Goal: Information Seeking & Learning: Learn about a topic

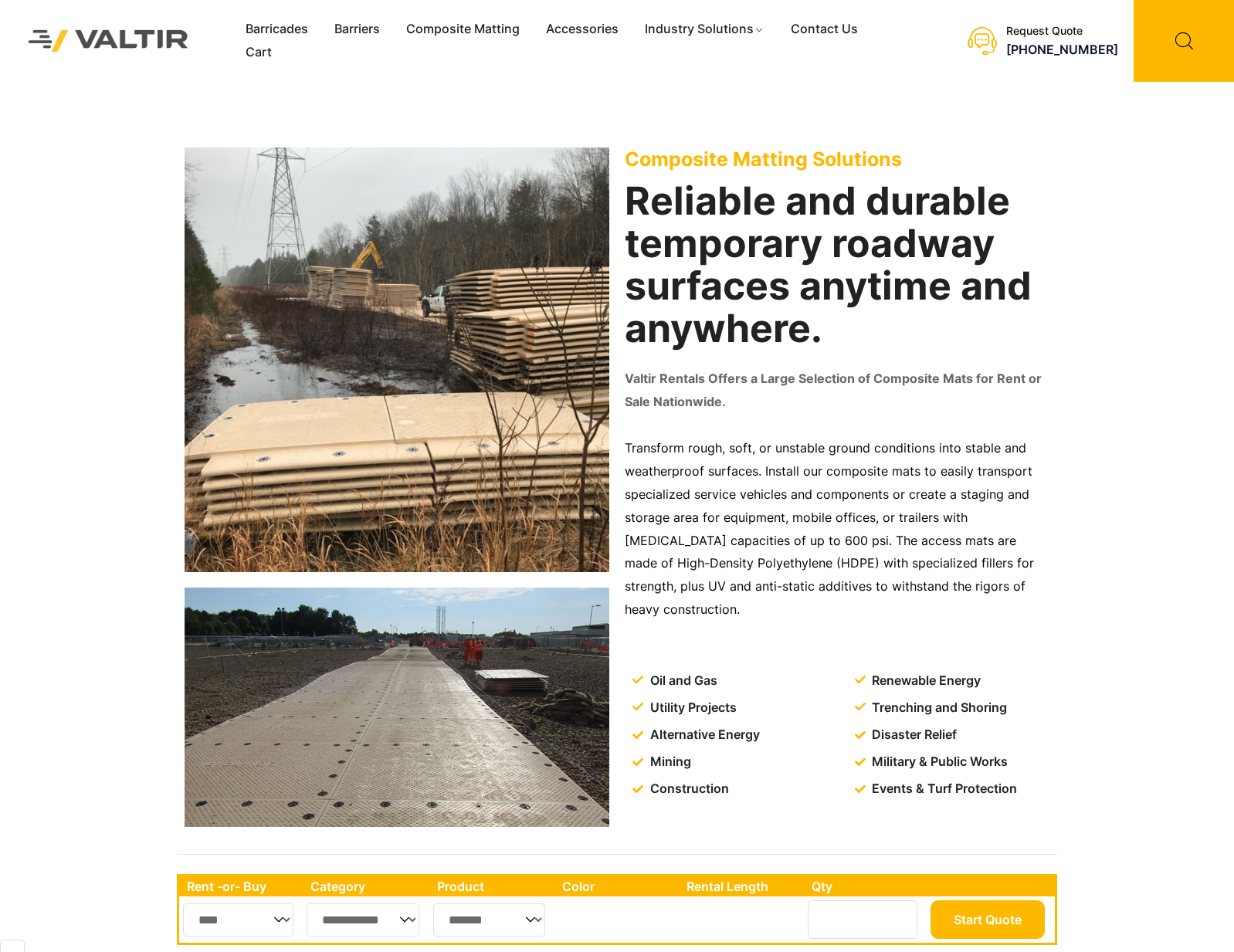
click at [815, 301] on h2 "Reliable and durable temporary roadway surfaces anytime and anywhere." at bounding box center [838, 265] width 425 height 170
click at [828, 28] on link "Contact Us" at bounding box center [824, 29] width 93 height 23
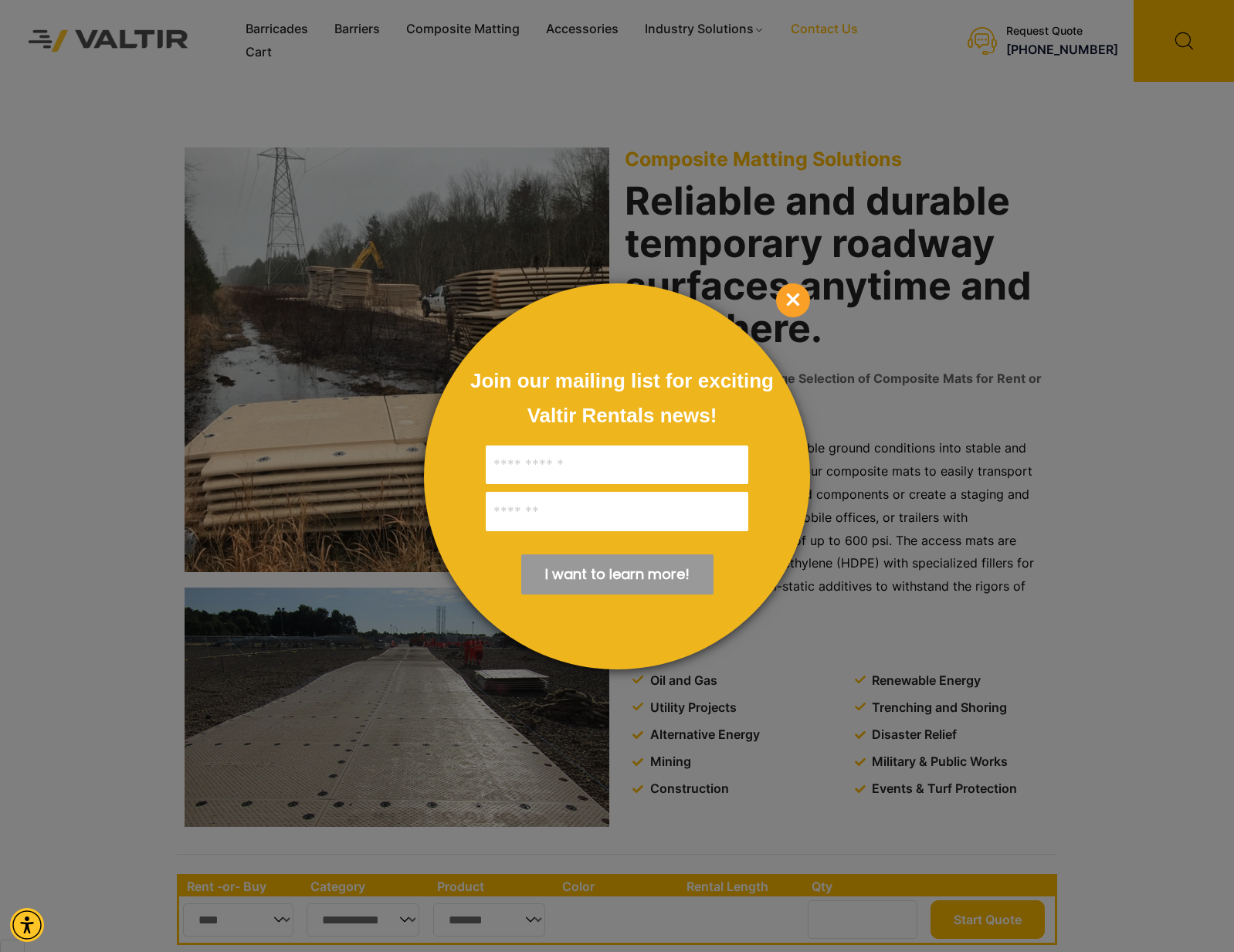
click at [793, 304] on span "×" at bounding box center [793, 301] width 34 height 34
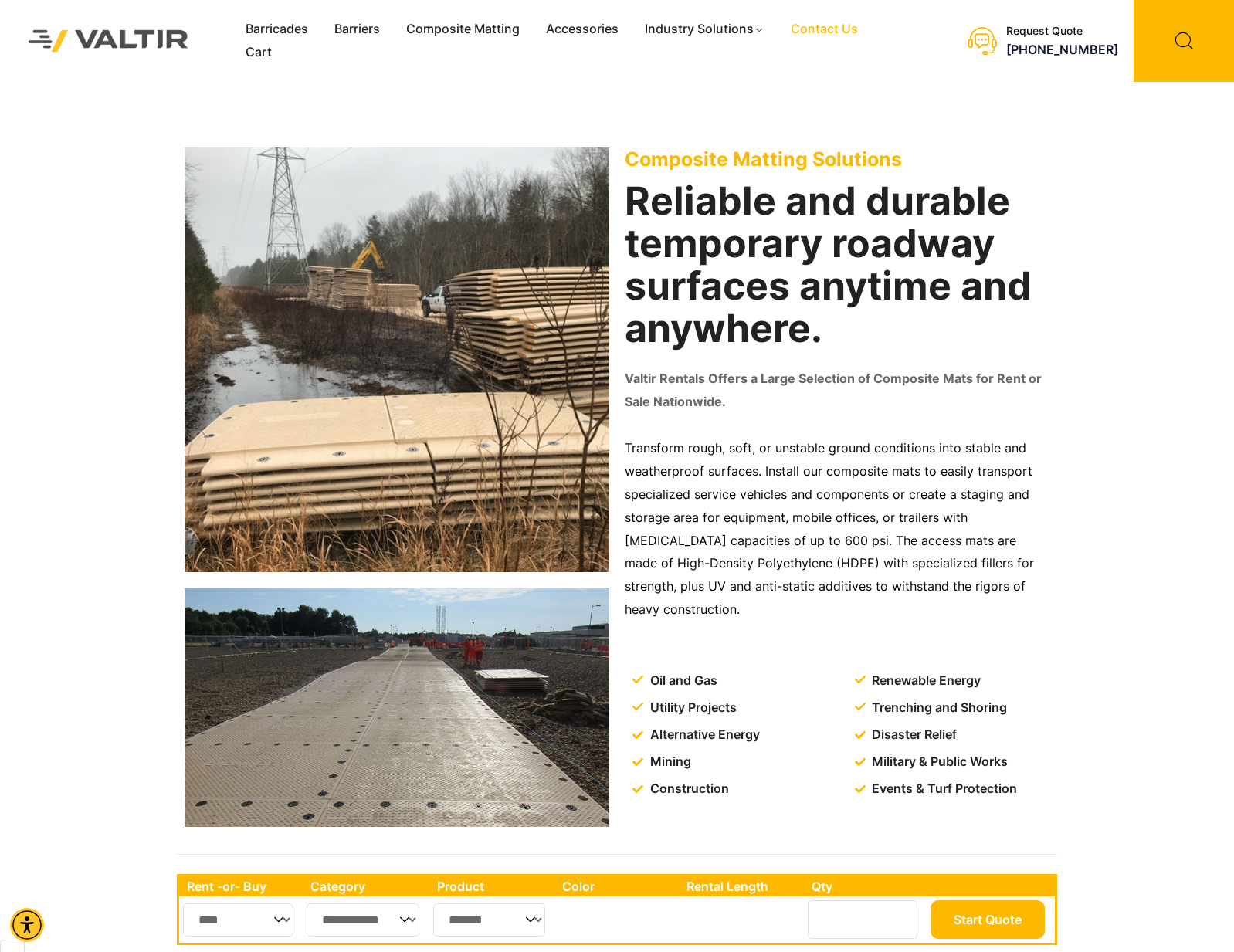
click at [793, 304] on h2 "Reliable and durable temporary roadway surfaces anytime and anywhere." at bounding box center [838, 265] width 425 height 170
click at [833, 204] on h2 "Reliable and durable temporary roadway surfaces anytime and anywhere." at bounding box center [838, 265] width 425 height 170
click at [491, 29] on link "Composite Matting" at bounding box center [463, 29] width 140 height 23
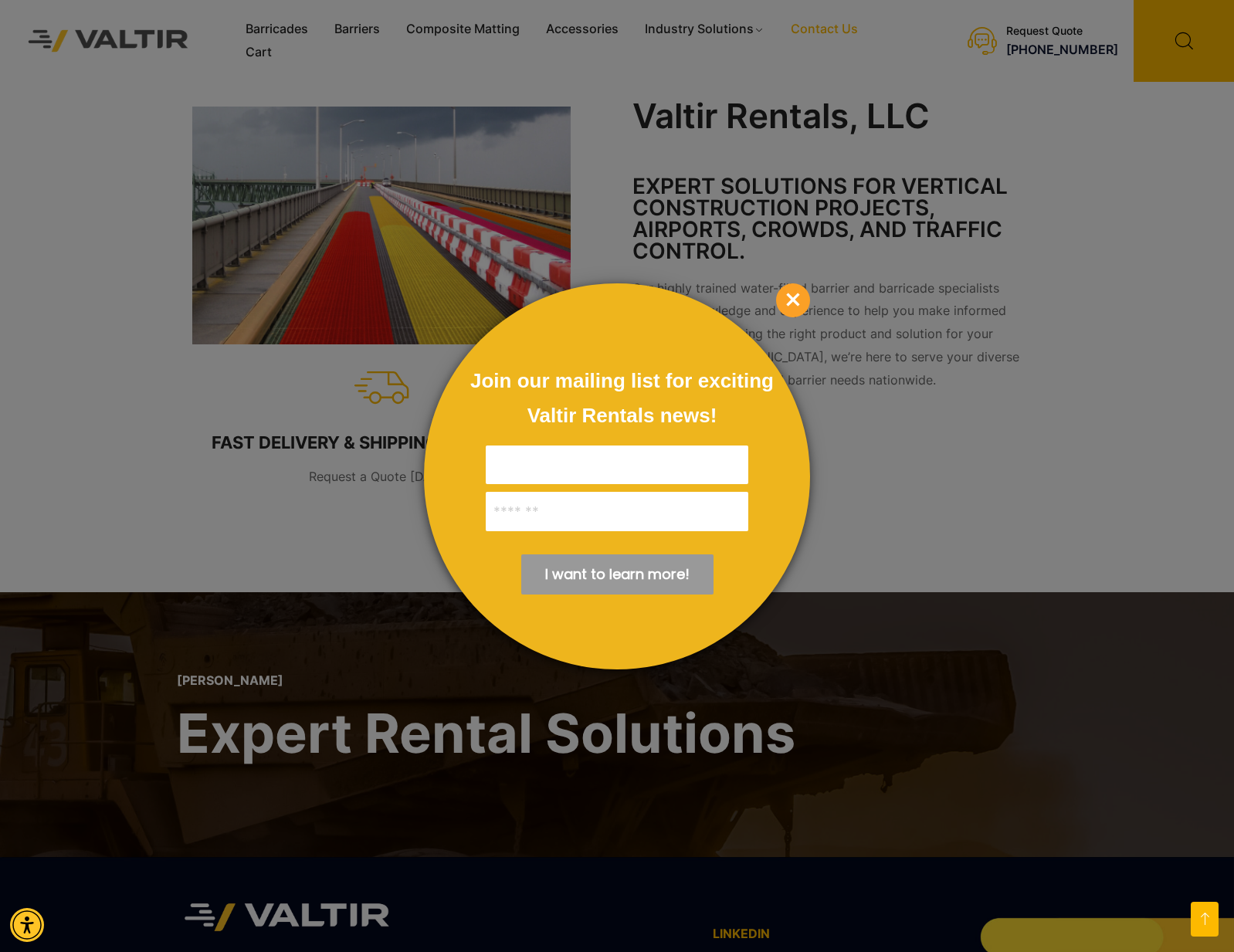
scroll to position [689, 0]
click at [793, 295] on span "×" at bounding box center [793, 301] width 34 height 34
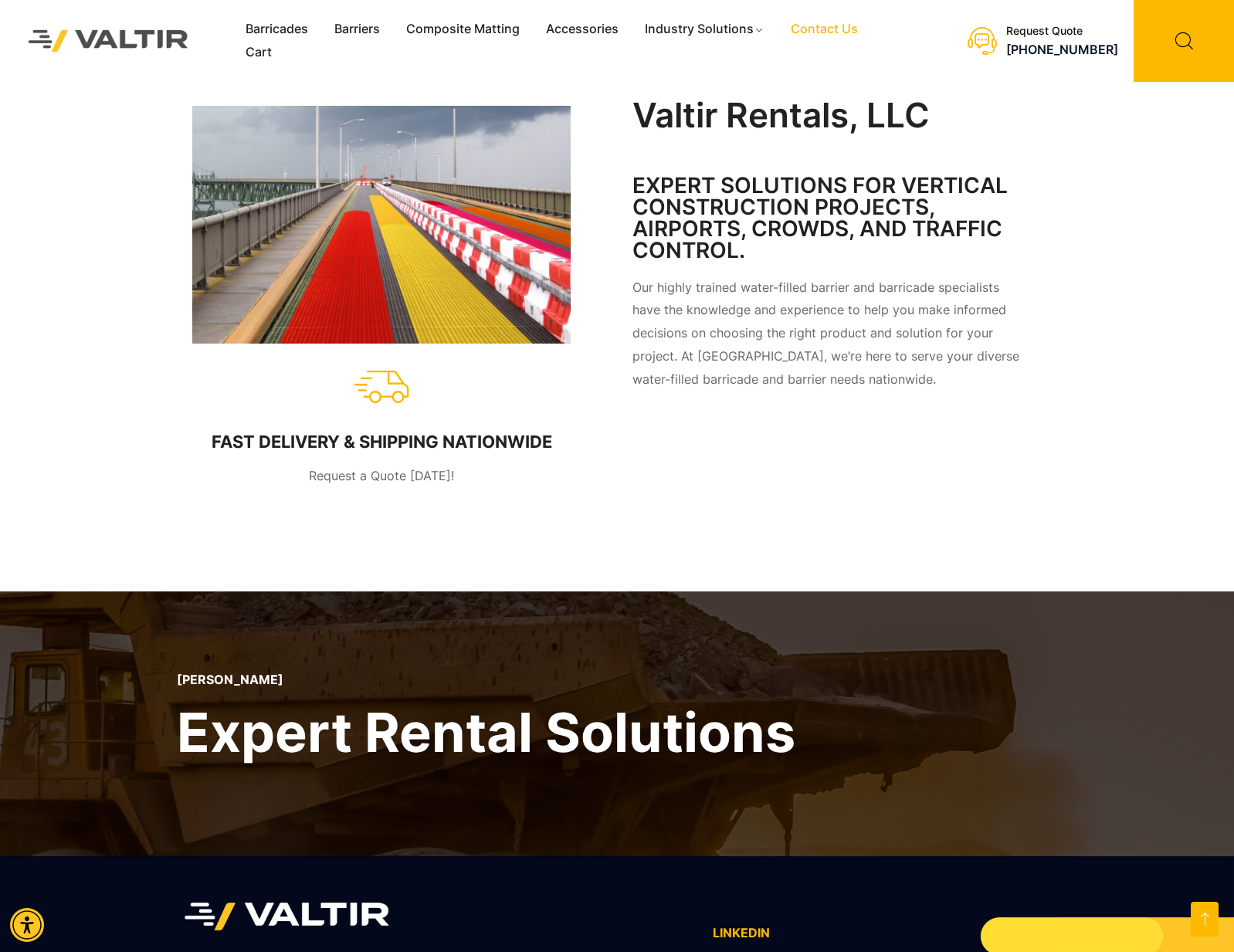
click at [794, 294] on p "Our highly trained water-filled barrier and barricade specialists have the know…" at bounding box center [830, 335] width 394 height 116
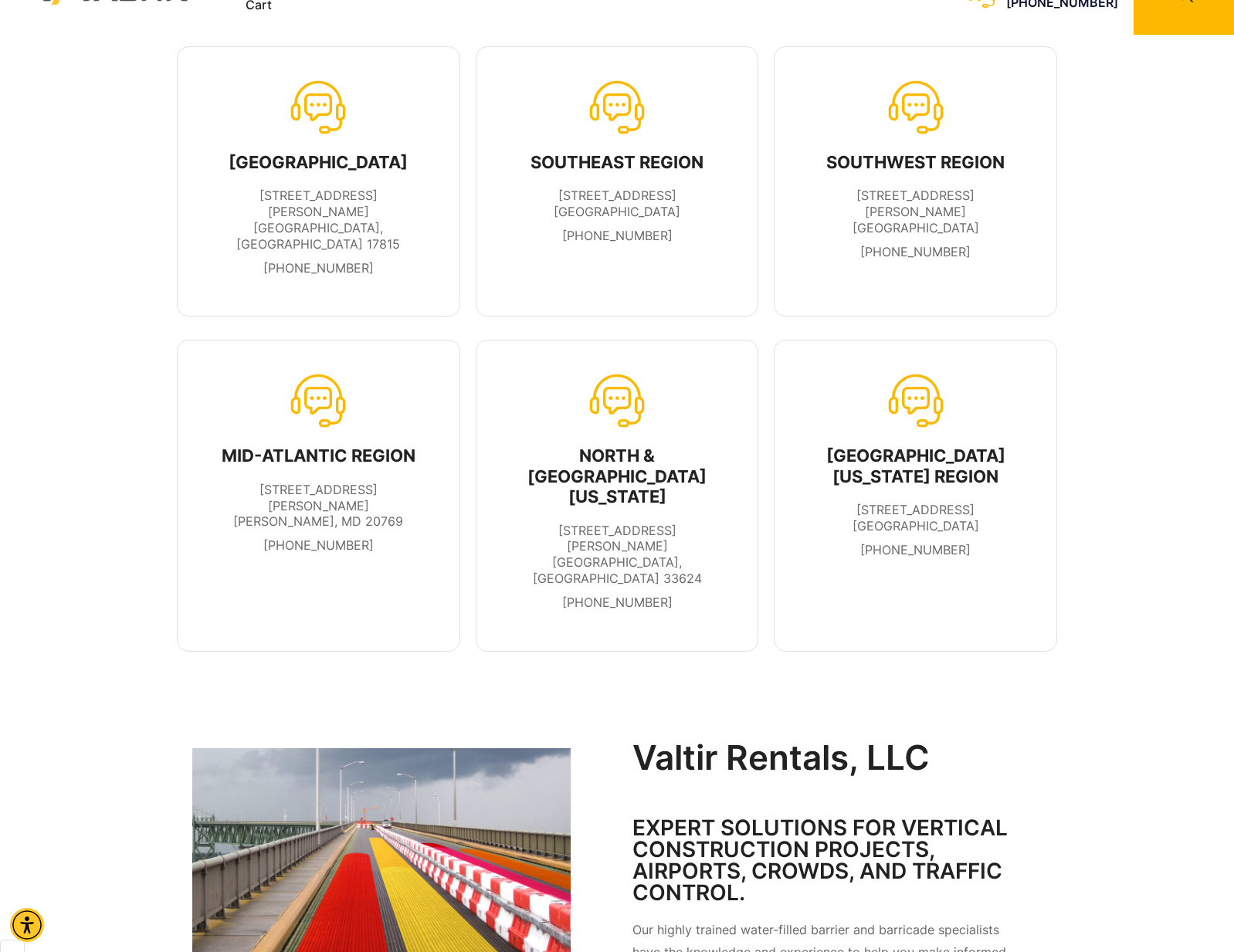
scroll to position [0, 0]
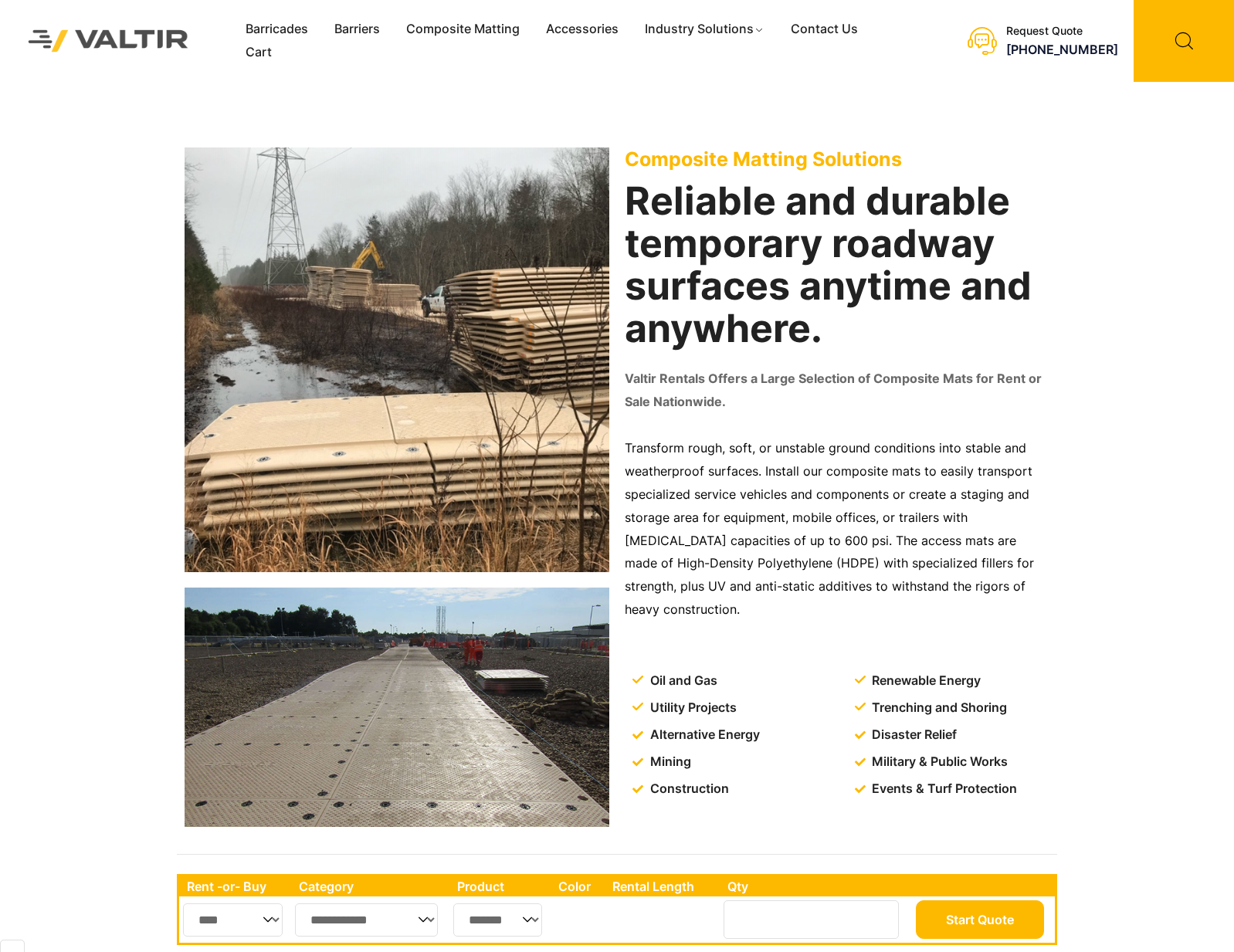
scroll to position [2059, 0]
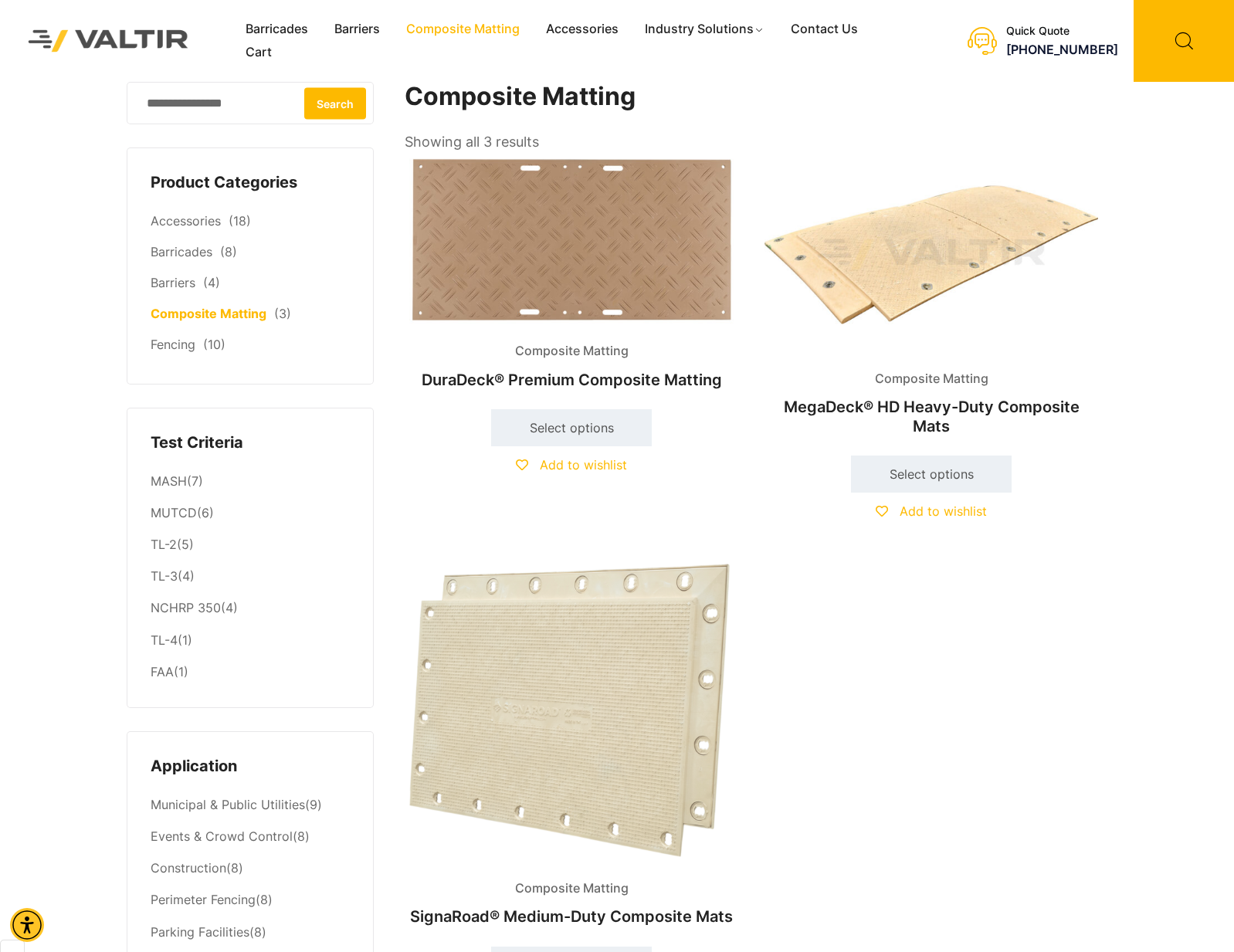
click at [508, 97] on h1 "Composite Matting" at bounding box center [752, 97] width 695 height 30
click at [811, 28] on link "Contact Us" at bounding box center [824, 29] width 93 height 23
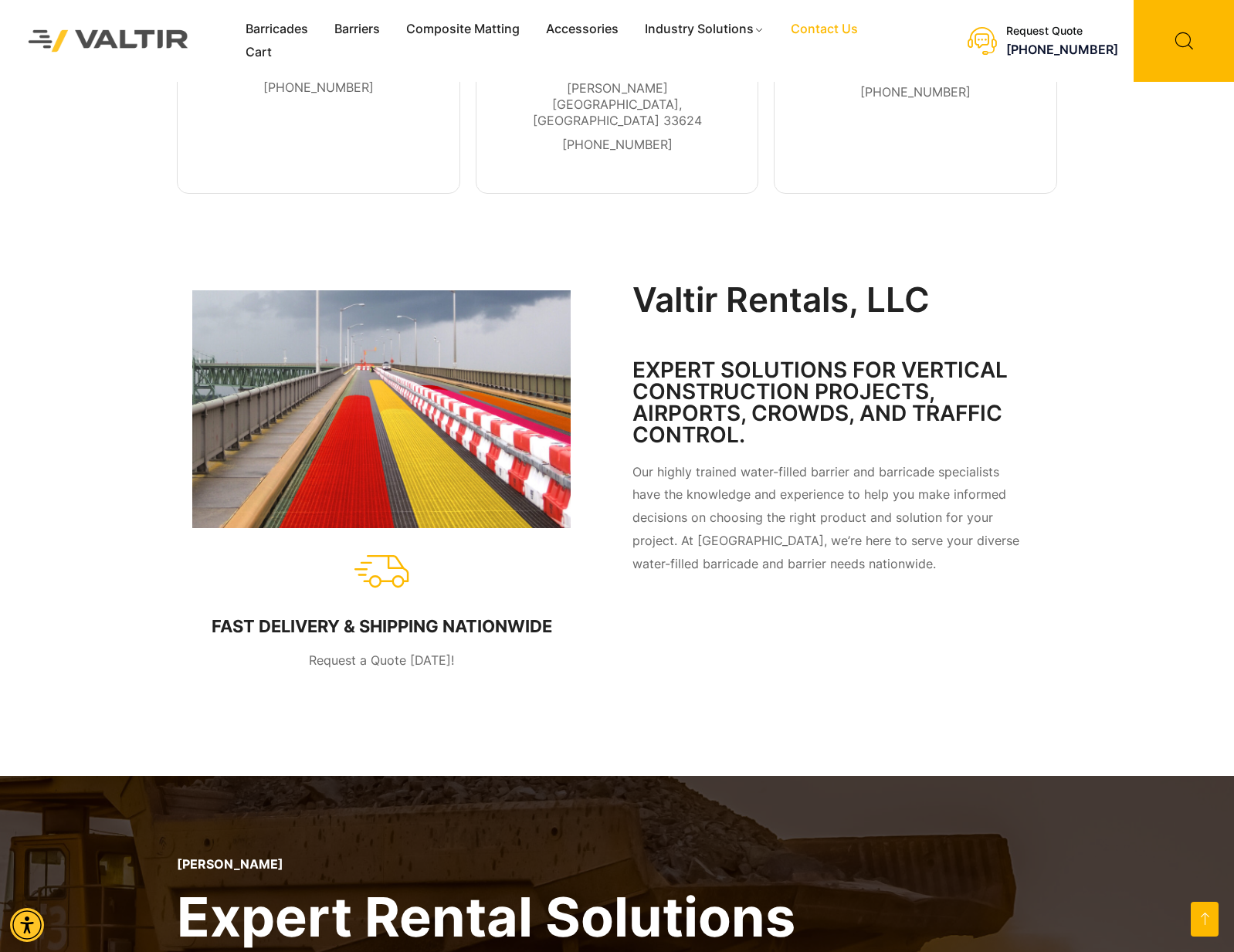
scroll to position [505, 0]
click at [770, 462] on p "Our highly trained water-filled barrier and barricade specialists have the know…" at bounding box center [830, 520] width 394 height 116
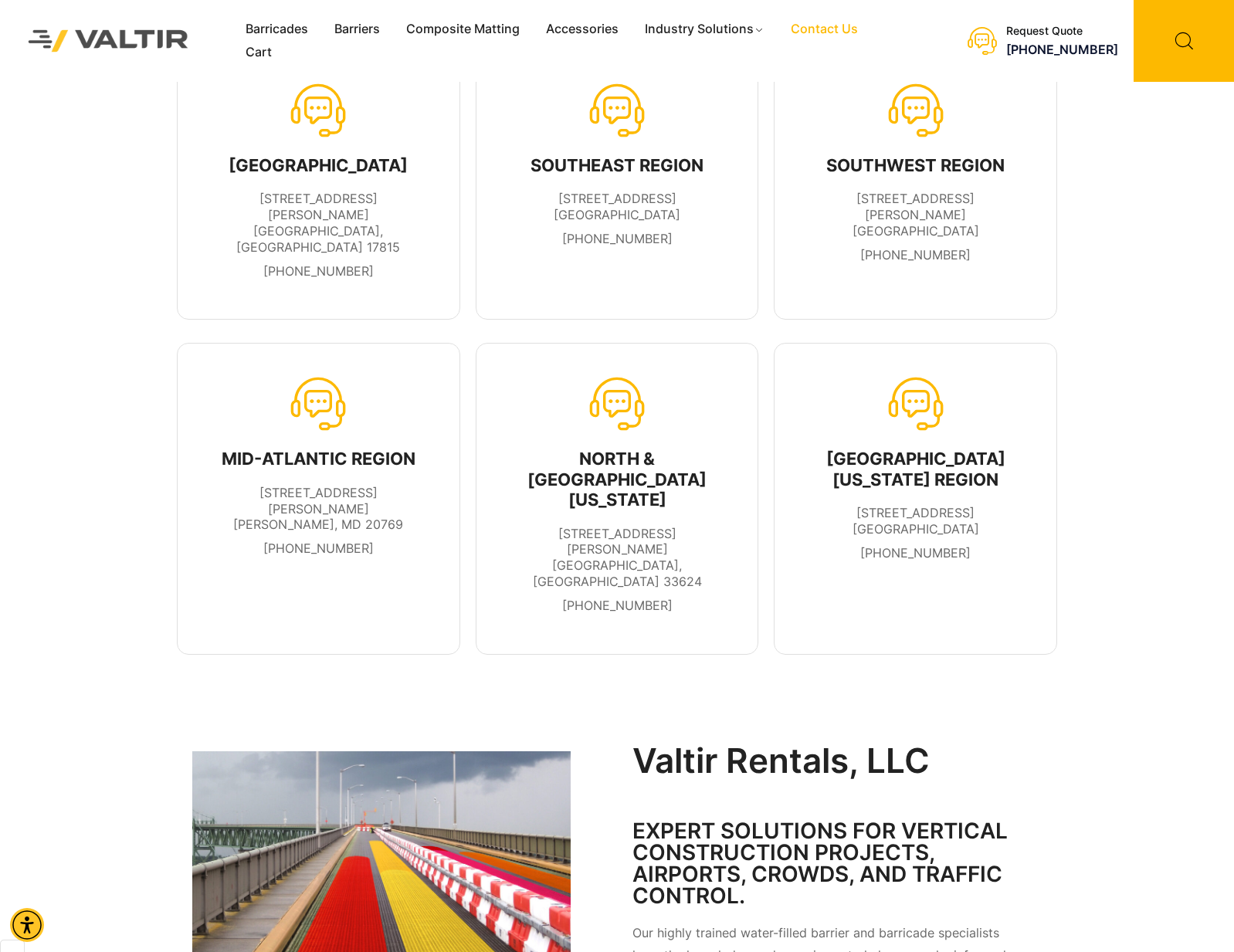
scroll to position [0, 0]
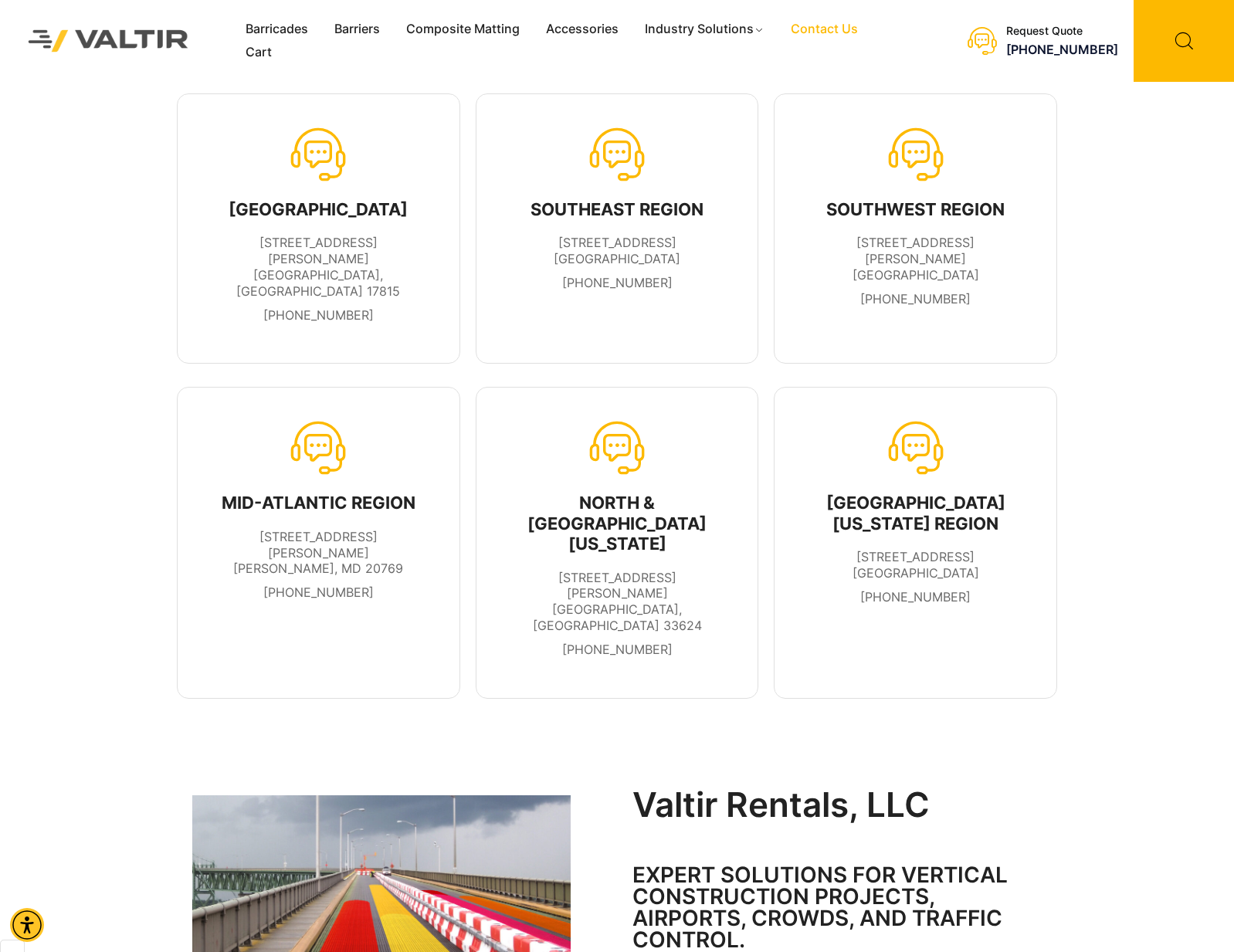
click at [770, 430] on div "MID-ATLANTIC REGION 7100 Holladay Tyler Road Glenn Dale, MD 20769 301-666-3380 …" at bounding box center [617, 542] width 880 height 335
click at [613, 29] on link "Accessories" at bounding box center [583, 29] width 99 height 23
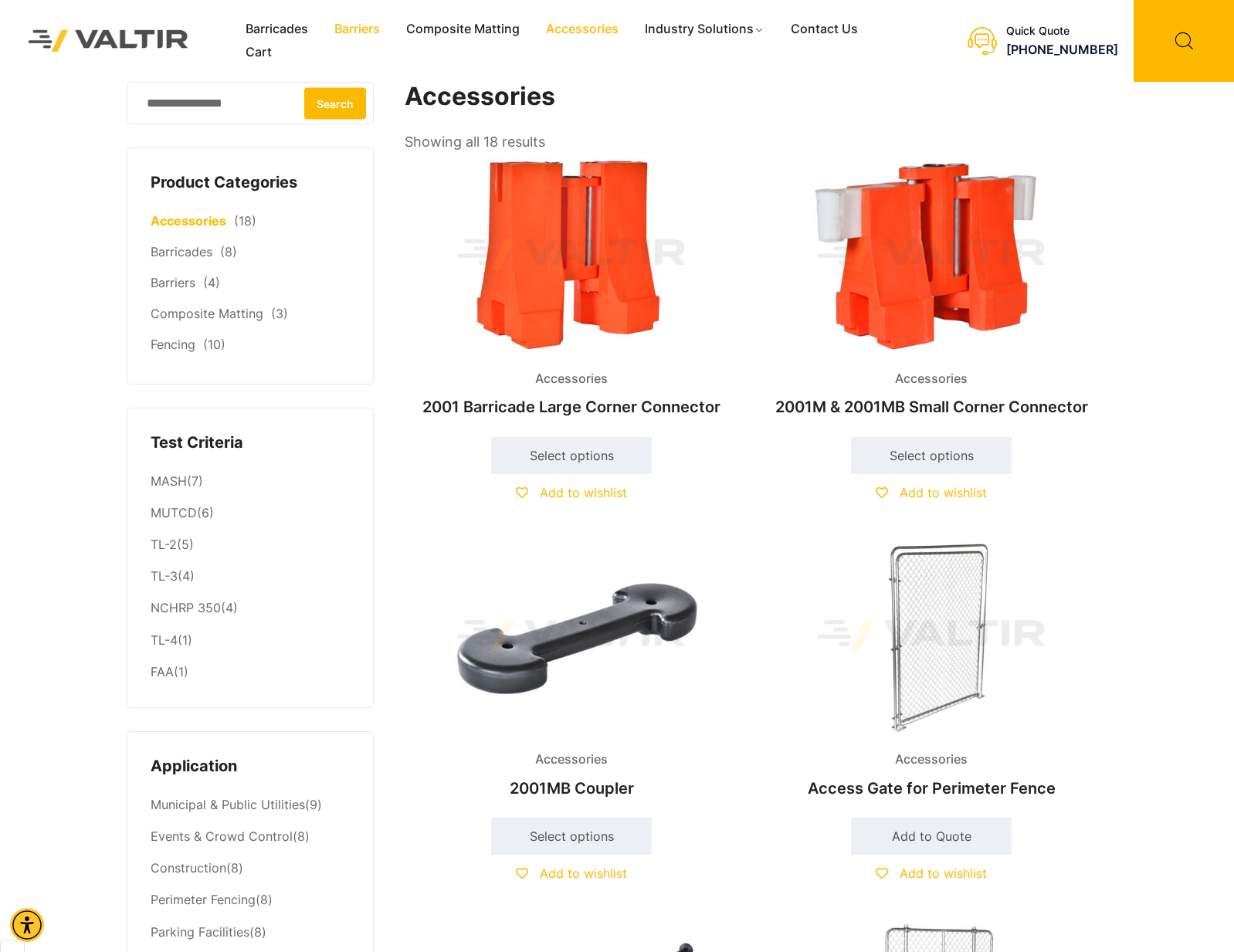
click at [359, 36] on link "Barriers" at bounding box center [357, 29] width 72 height 23
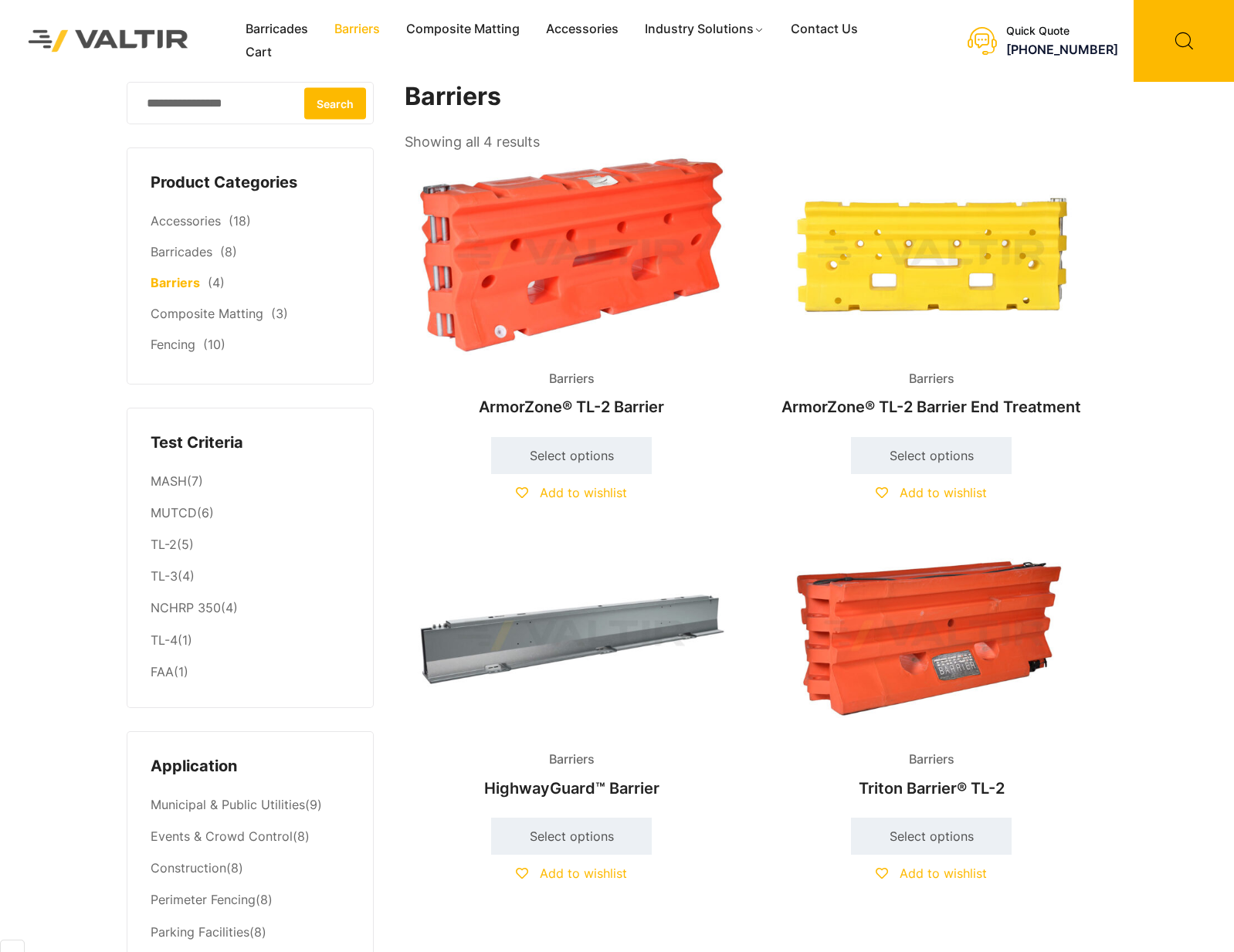
scroll to position [2059, 0]
click at [245, 32] on link "Barricades" at bounding box center [277, 29] width 89 height 23
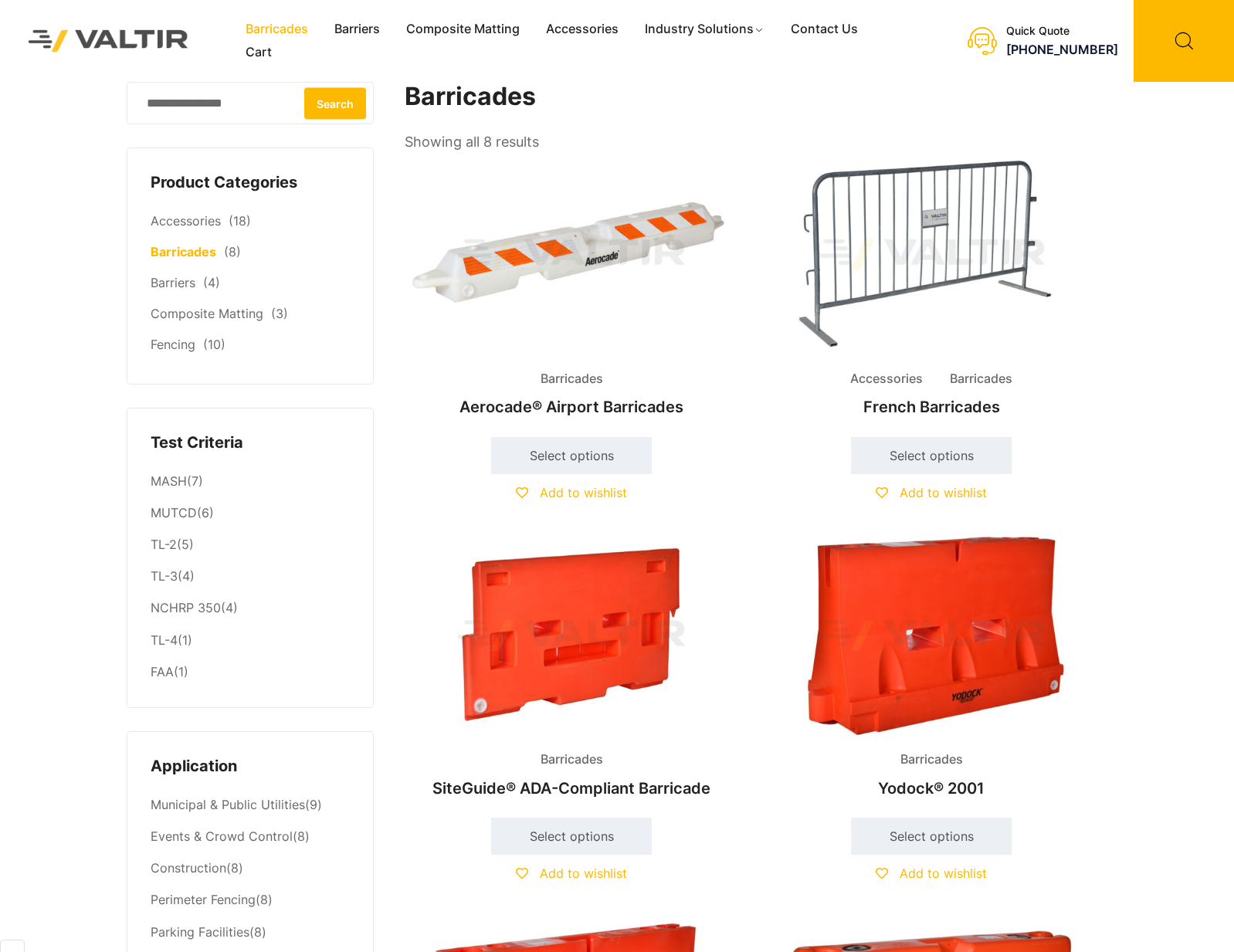
scroll to position [2059, 0]
click at [498, 35] on link "Composite Matting" at bounding box center [463, 29] width 140 height 23
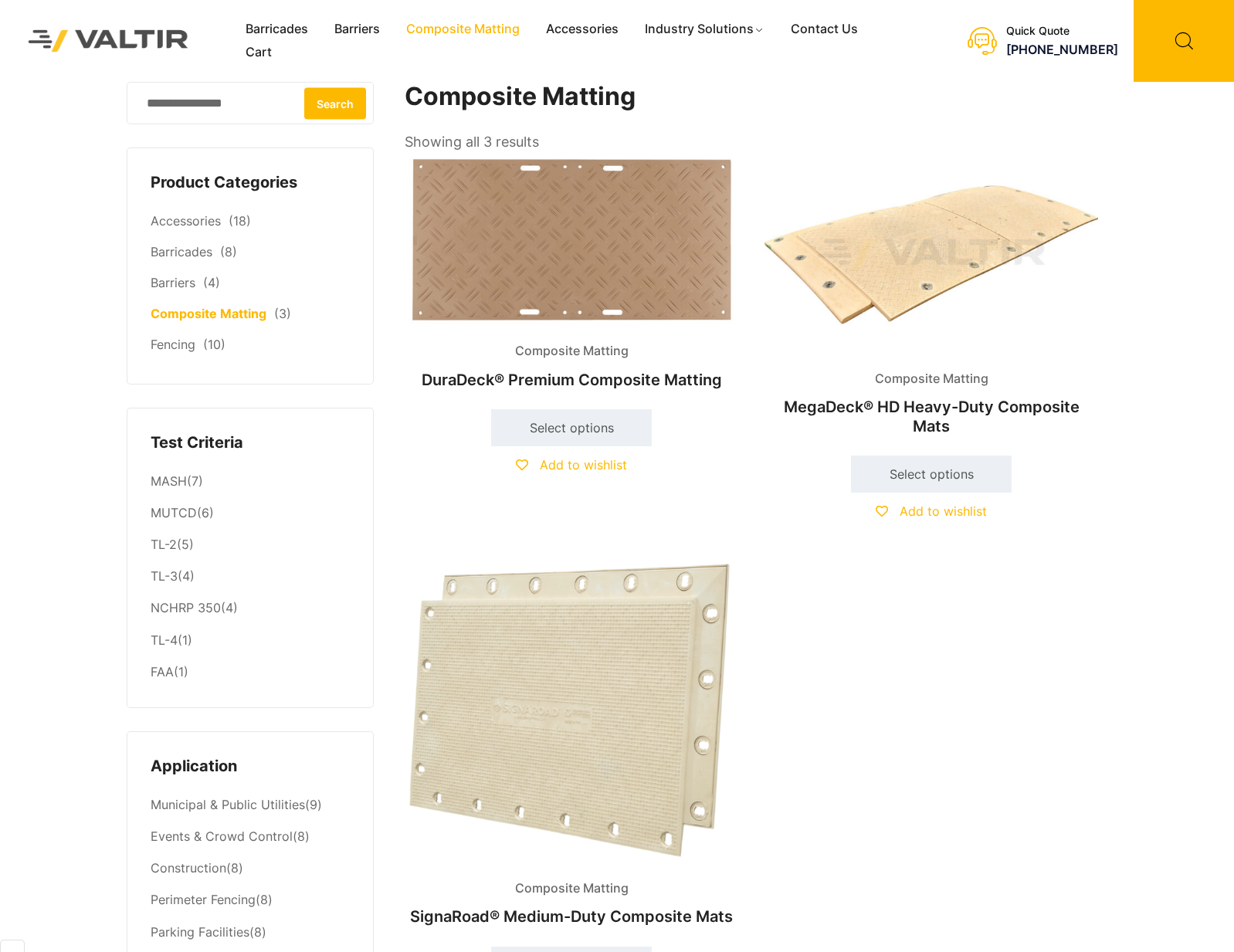
scroll to position [2059, 0]
click at [1192, 337] on div "Barricades Barriers Composite Matting Accessories Industry Solutions Constructi…" at bounding box center [617, 399] width 1234 height 797
click at [858, 89] on h1 "Composite Matting" at bounding box center [752, 97] width 695 height 30
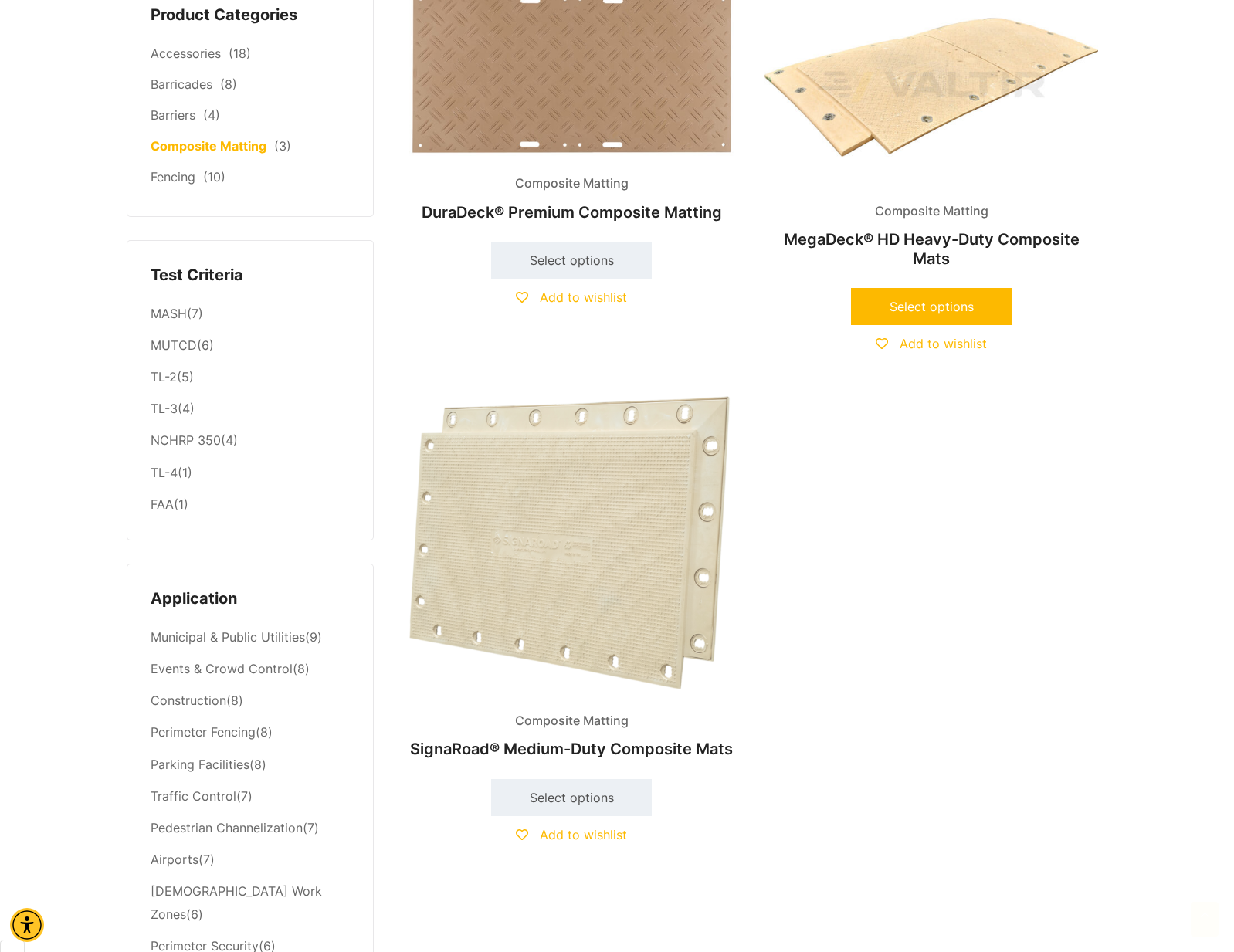
scroll to position [0, 0]
